Goal: Obtain resource: Download file/media

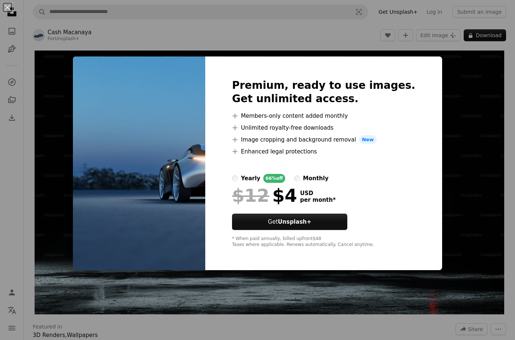
scroll to position [557, 0]
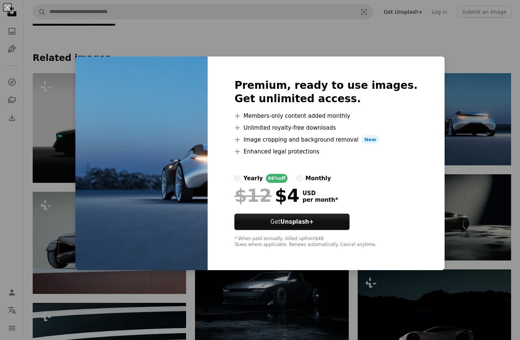
click at [364, 16] on div "An X shape Premium, ready to use images. Get unlimited access. A plus sign Memb…" at bounding box center [260, 170] width 520 height 340
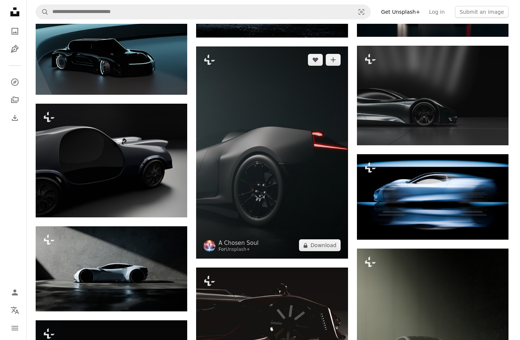
scroll to position [892, 0]
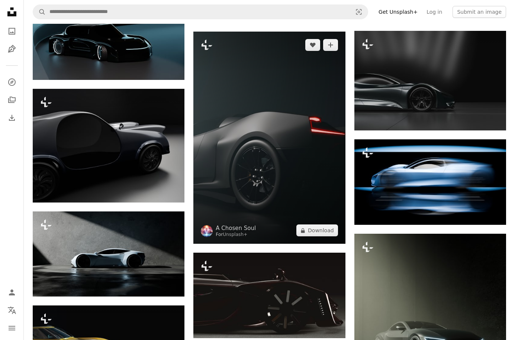
click at [302, 179] on img at bounding box center [269, 138] width 152 height 213
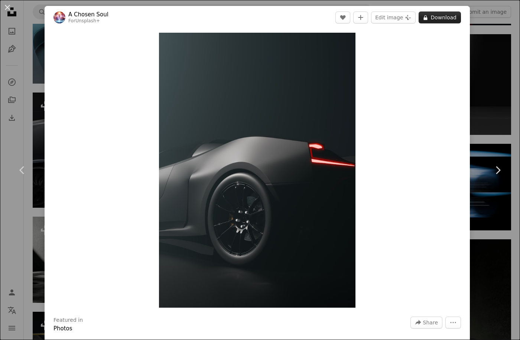
click at [438, 17] on button "A lock Download" at bounding box center [440, 18] width 42 height 12
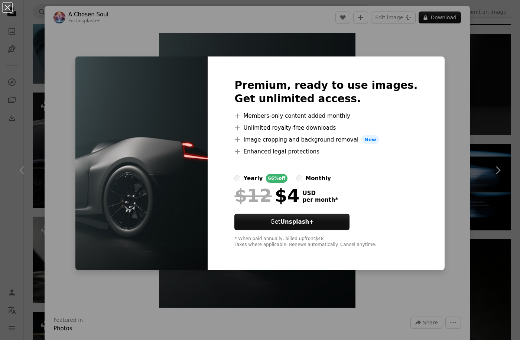
click at [412, 94] on div "Premium, ready to use images. Get unlimited access. A plus sign Members-only co…" at bounding box center [326, 163] width 237 height 214
click at [9, 6] on button "An X shape" at bounding box center [7, 7] width 9 height 9
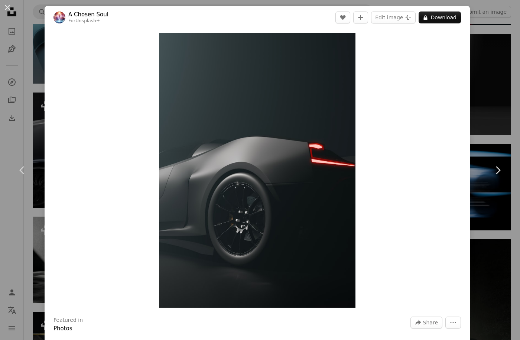
click at [4, 4] on button "An X shape" at bounding box center [7, 7] width 9 height 9
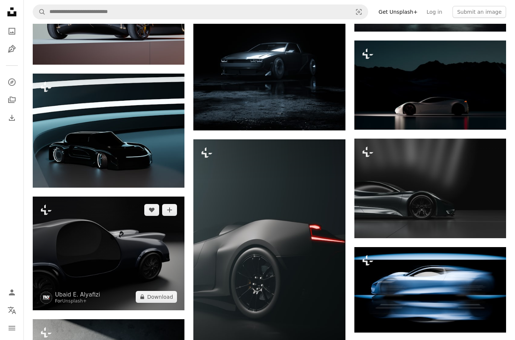
scroll to position [780, 0]
